Goal: Transaction & Acquisition: Purchase product/service

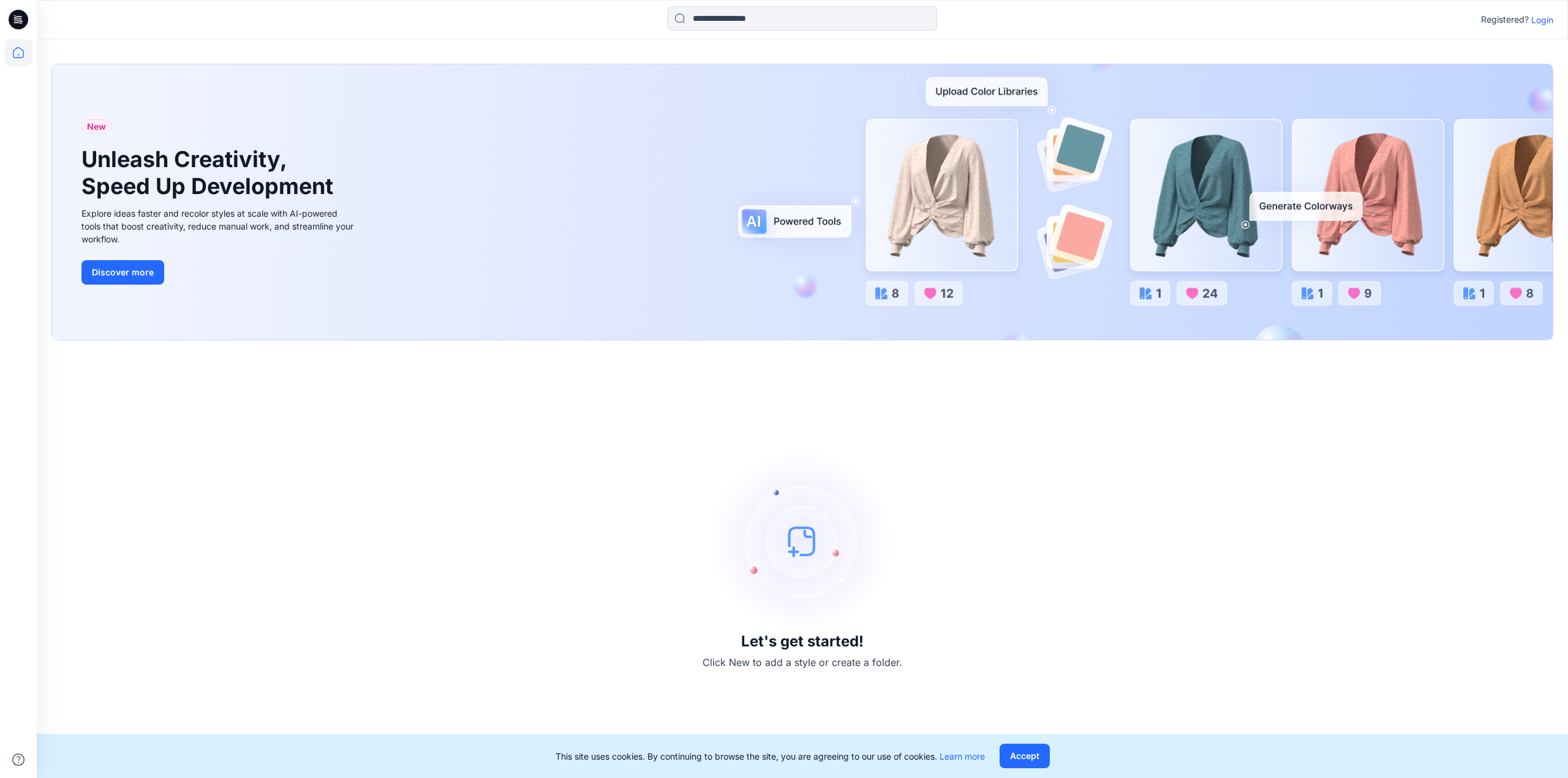
click at [1030, 758] on button "Accept" at bounding box center [1025, 756] width 50 height 24
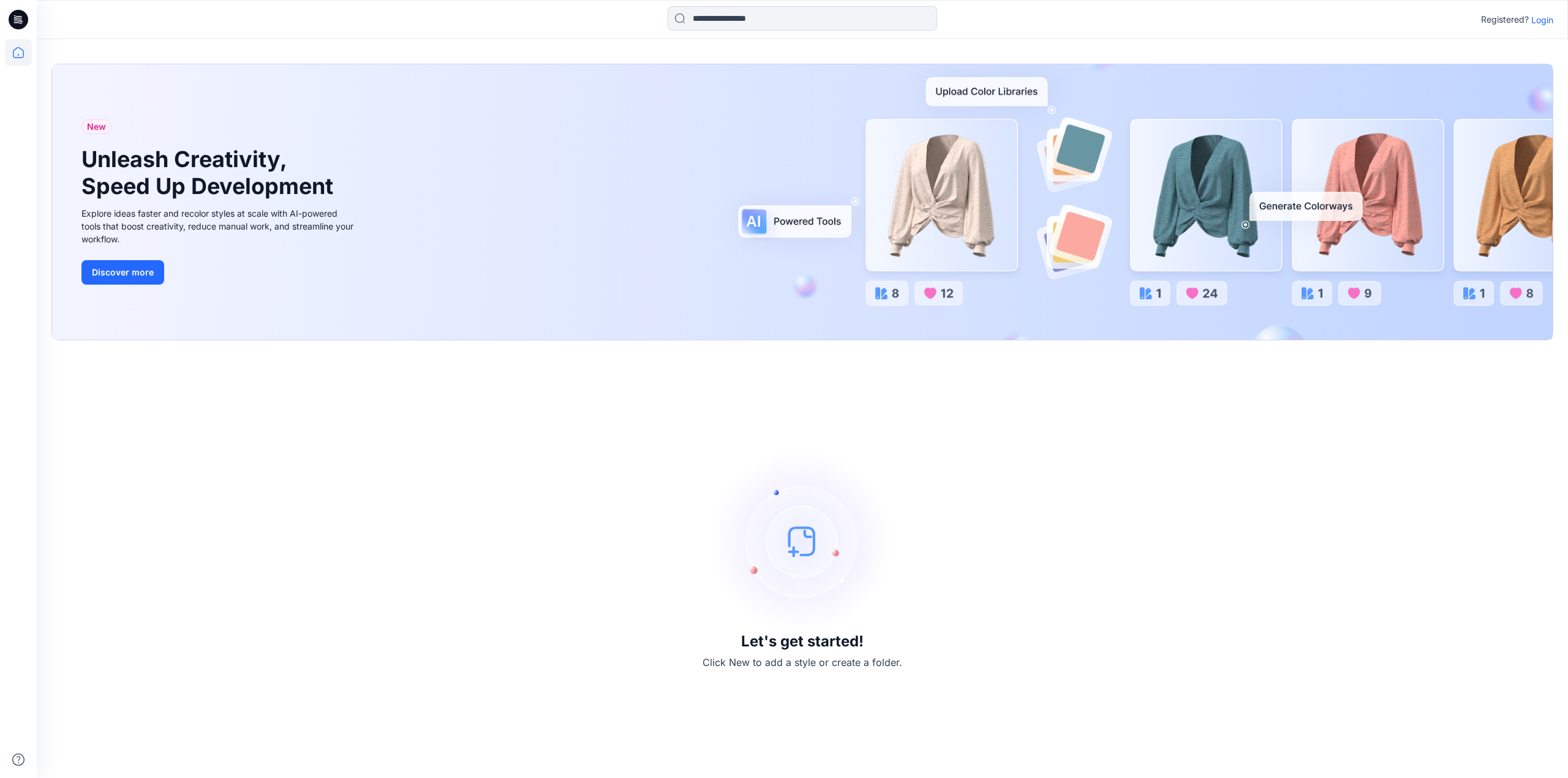
click at [1544, 17] on p "Login" at bounding box center [1543, 20] width 22 height 13
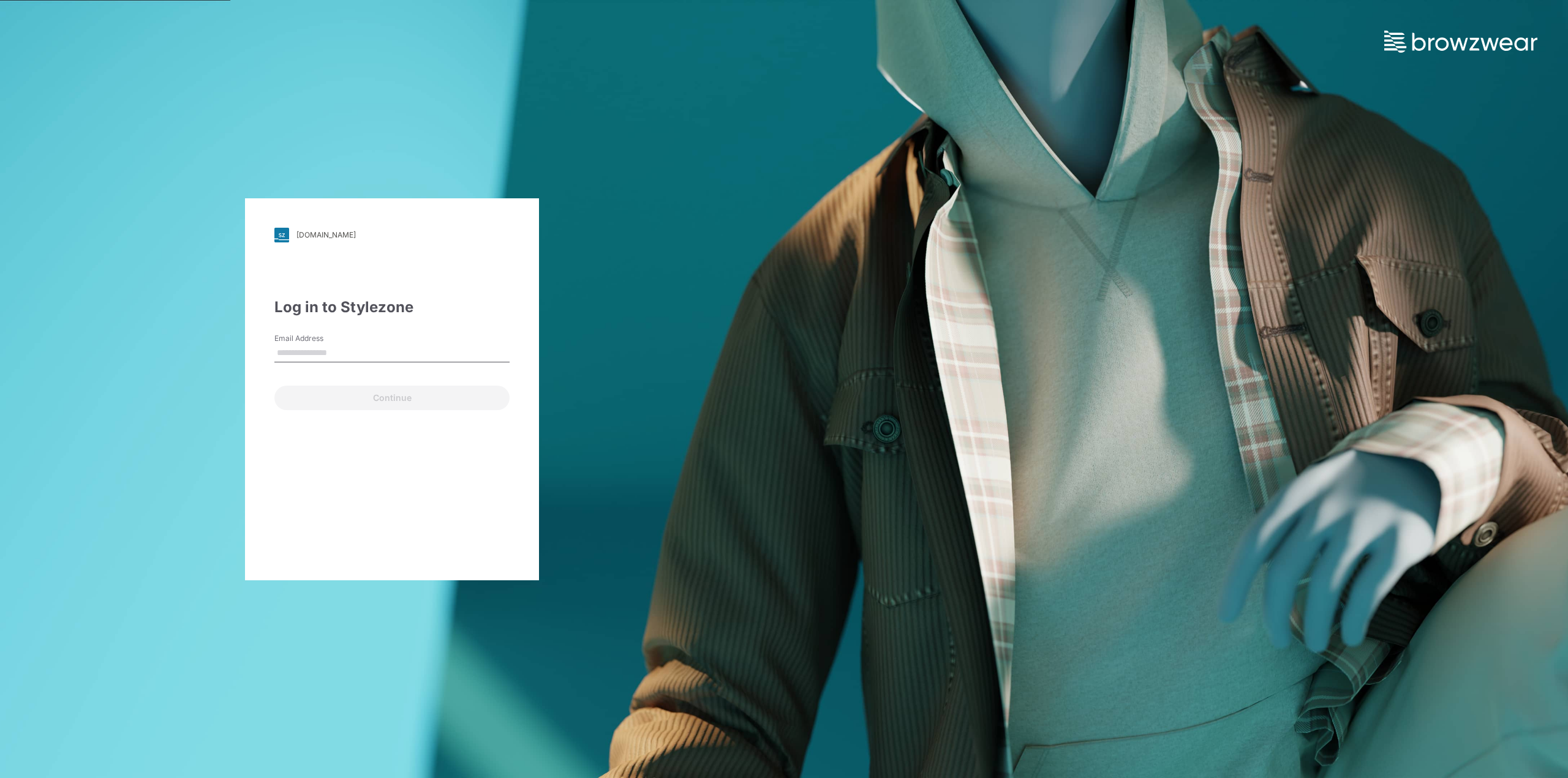
type input "**********"
click at [302, 402] on button "Continue" at bounding box center [392, 398] width 235 height 24
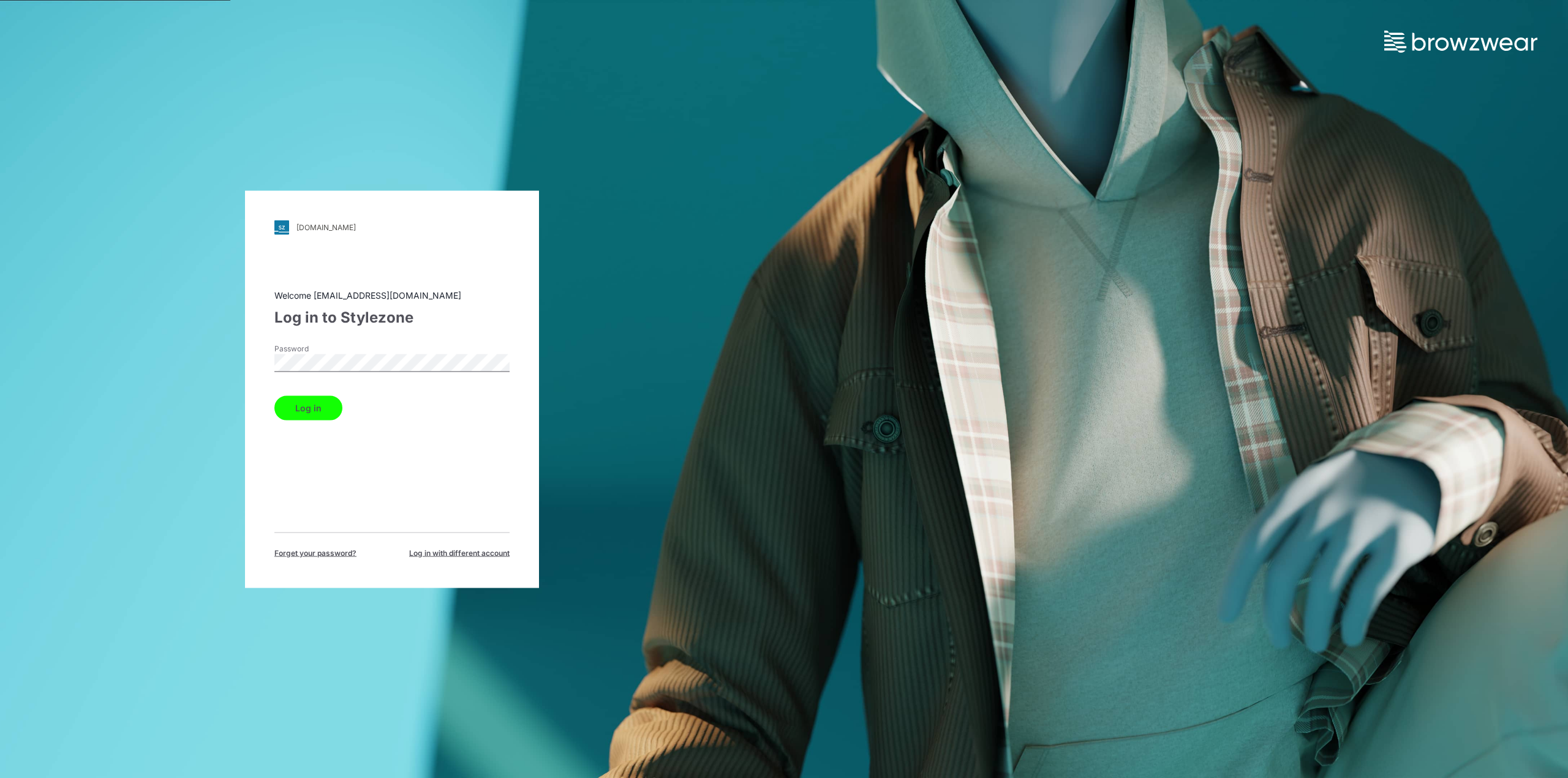
click at [326, 404] on button "Log in" at bounding box center [308, 408] width 68 height 24
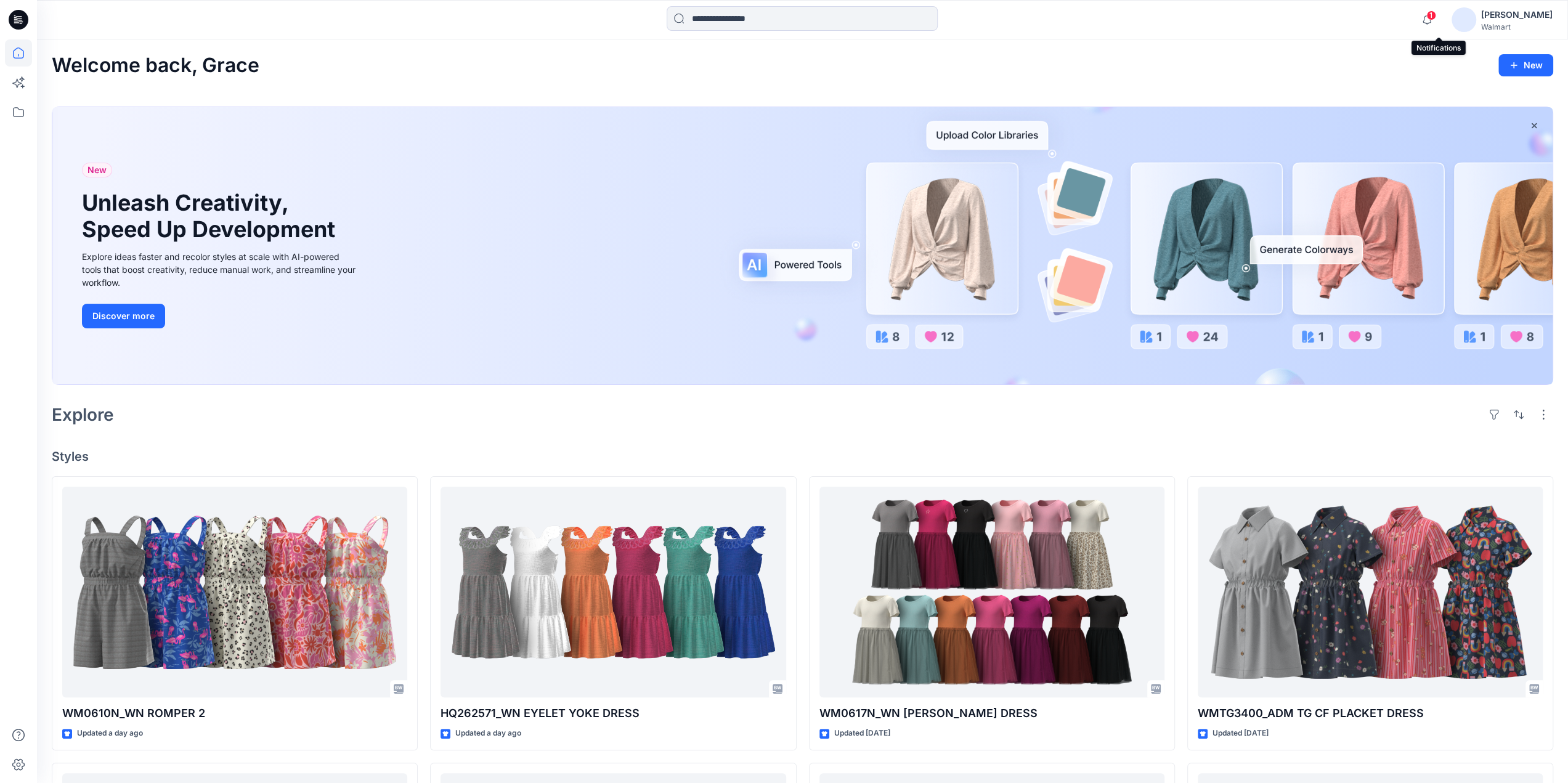
click at [1436, 15] on span "1" at bounding box center [1431, 15] width 10 height 10
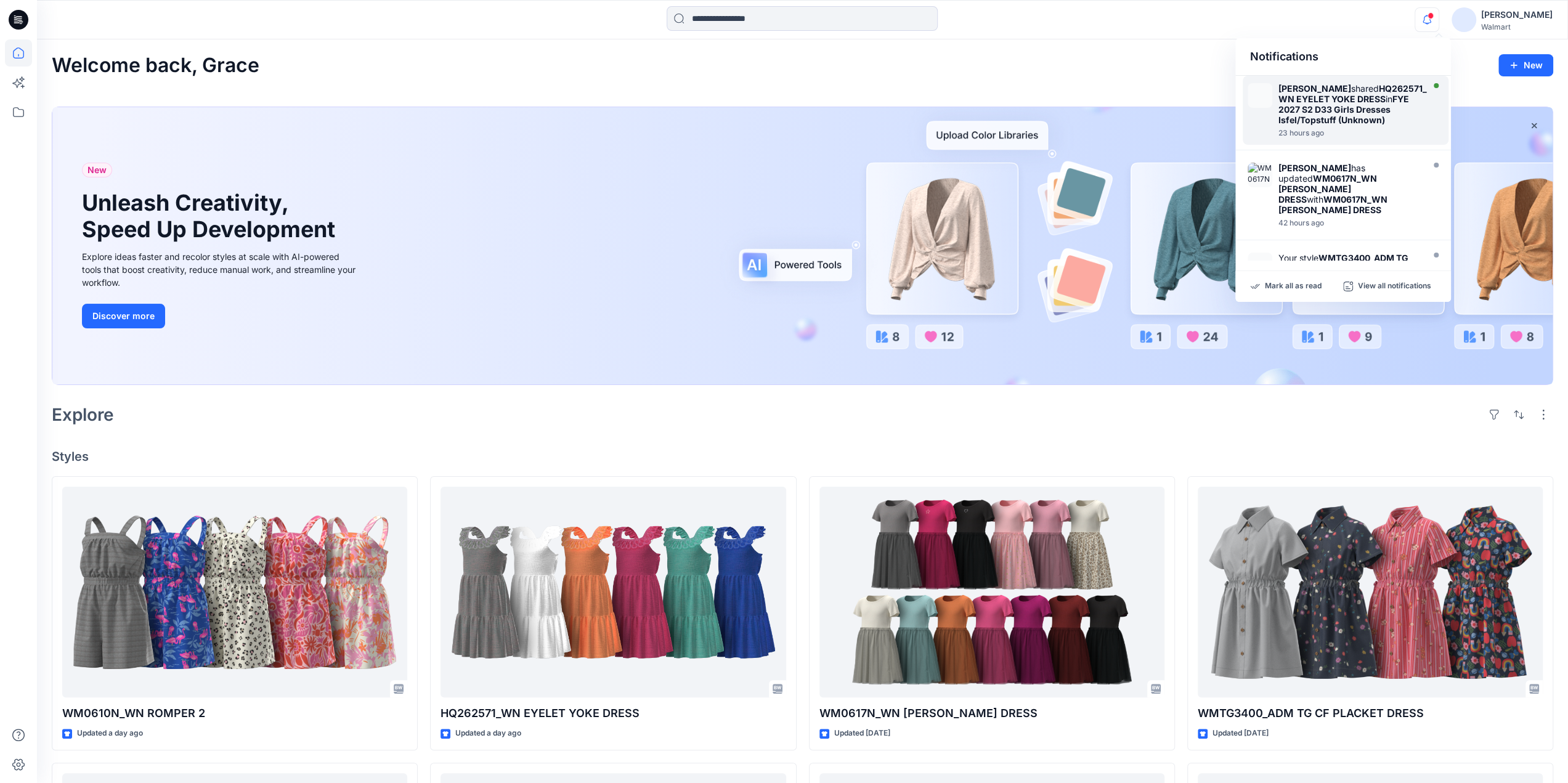
click at [1351, 103] on strong "HQ262571_WN EYELET YOKE DRESS" at bounding box center [1353, 94] width 149 height 21
